Goal: Information Seeking & Learning: Find specific fact

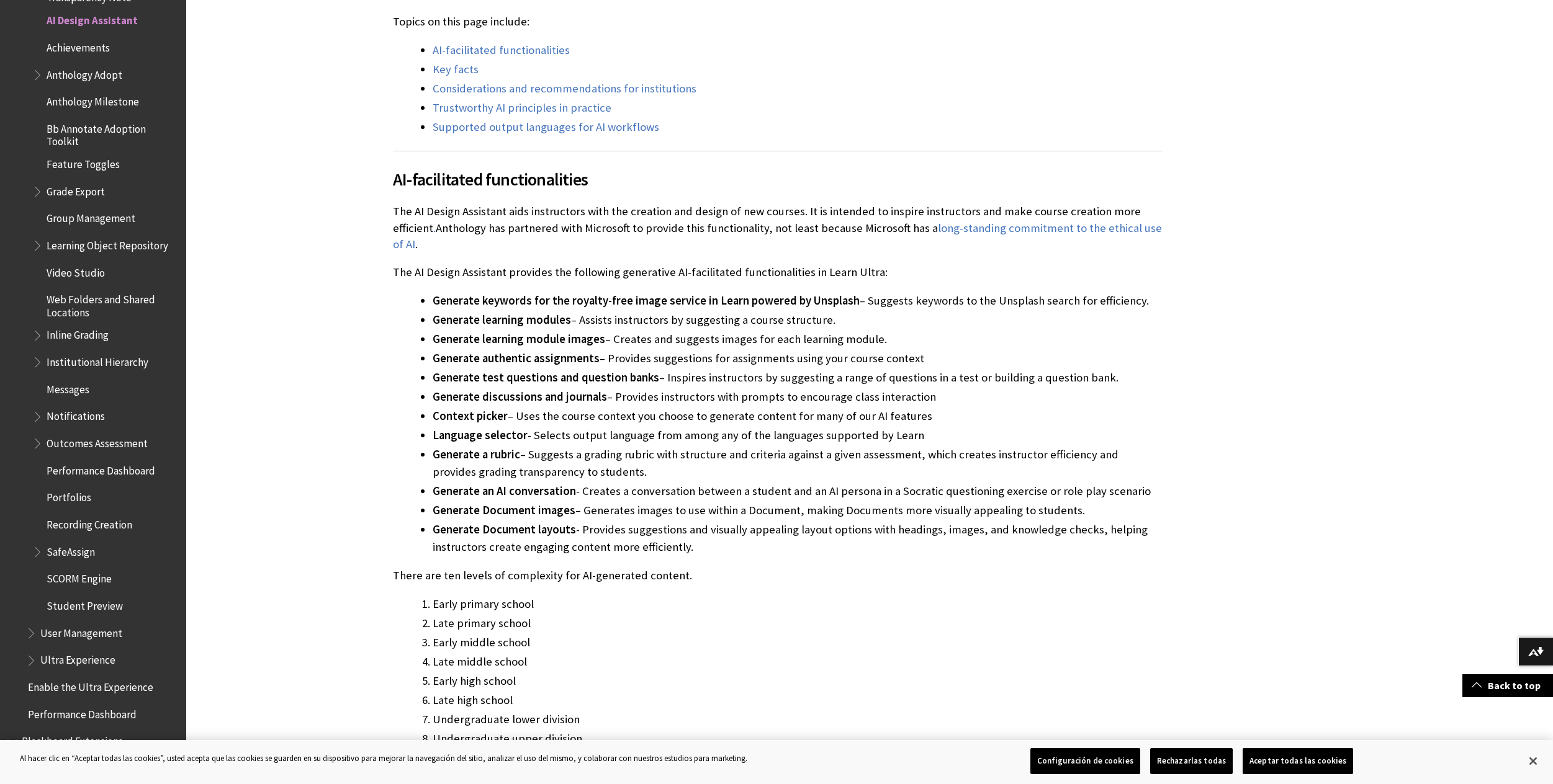
scroll to position [559, 0]
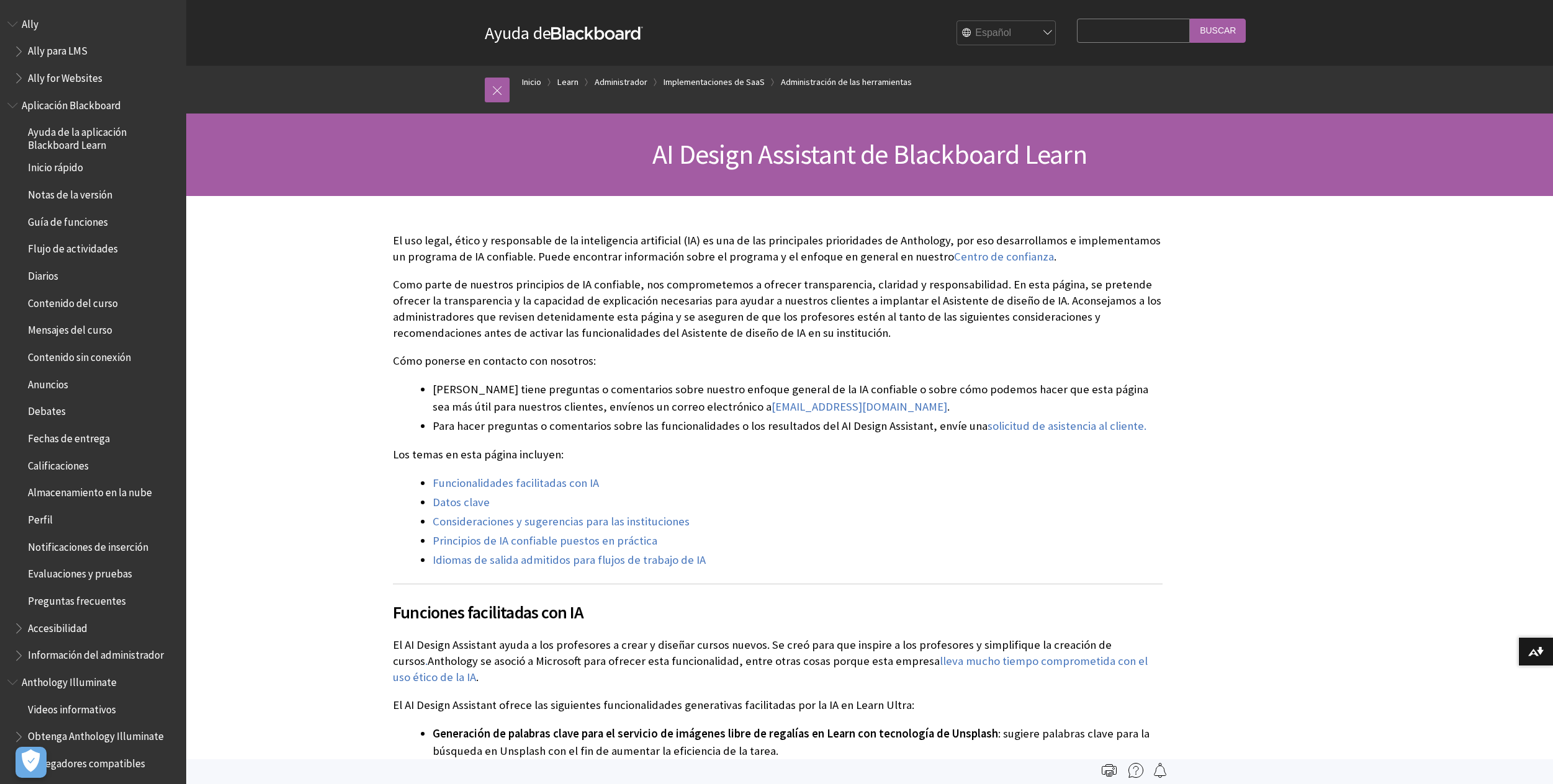
scroll to position [2099, 0]
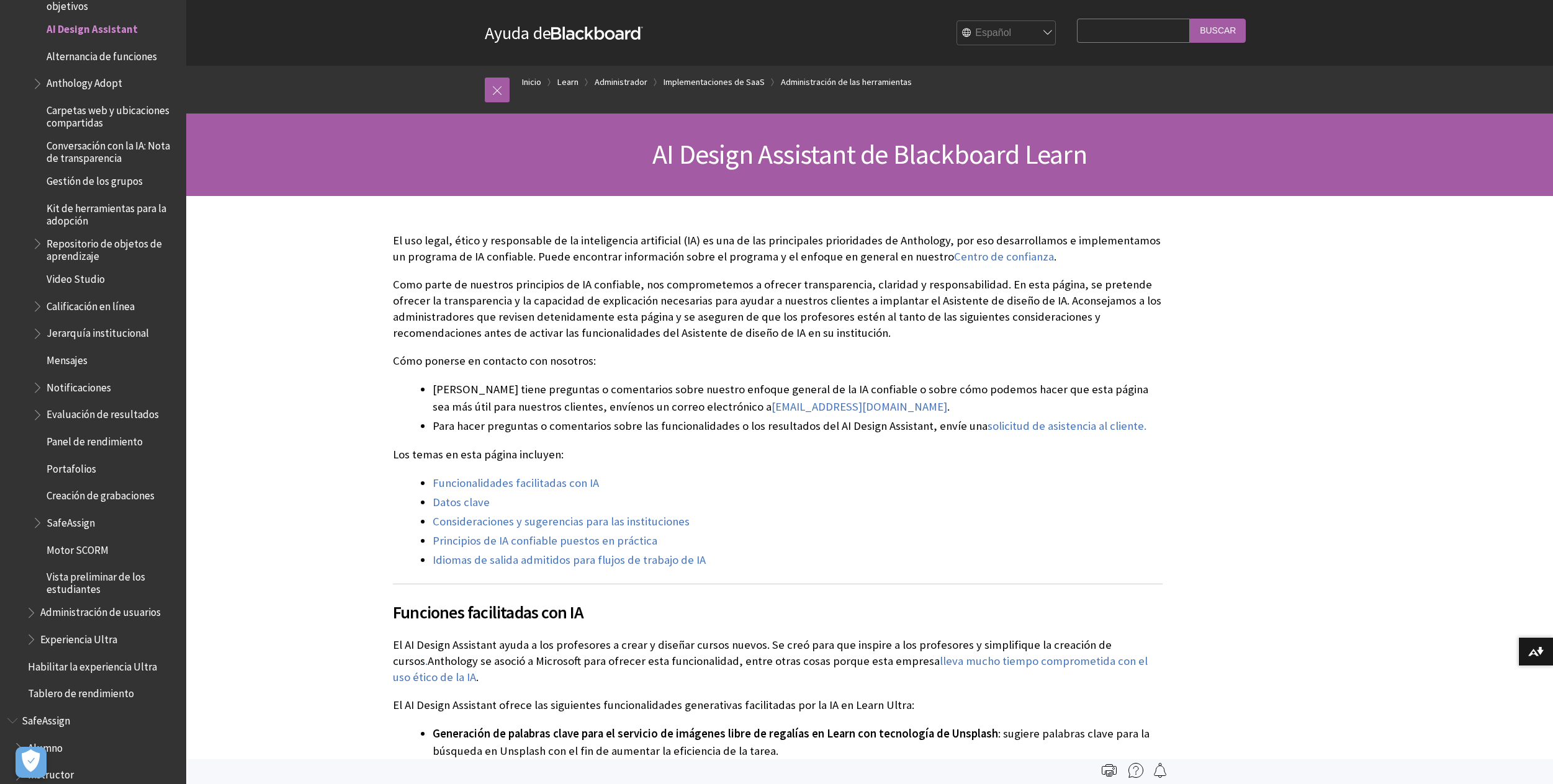
click at [1118, 38] on input "Search Query" at bounding box center [1132, 30] width 113 height 24
type input "virus"
click at [1190, 18] on input "Buscar" at bounding box center [1218, 30] width 56 height 24
click at [1202, 28] on input "Buscar" at bounding box center [1218, 30] width 56 height 24
